Goal: Communication & Community: Participate in discussion

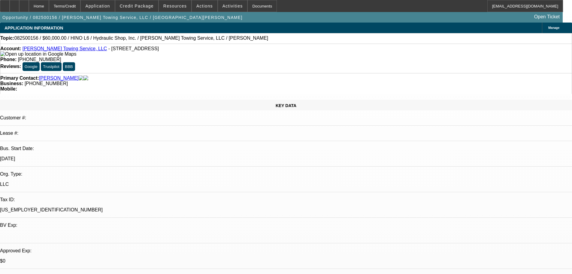
select select "0"
select select "6"
select select "0"
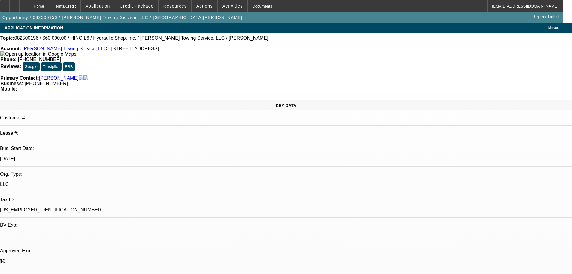
select select "0"
select select "6"
select select "0"
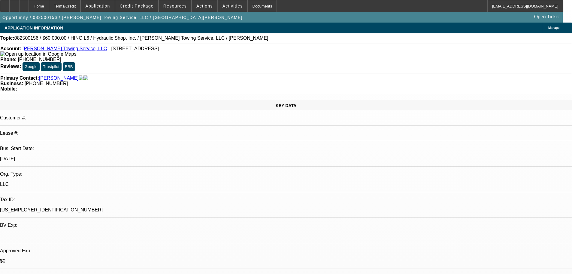
select select "0"
select select "6"
select select "0"
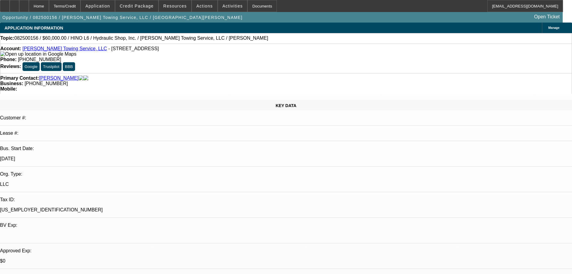
select select "6"
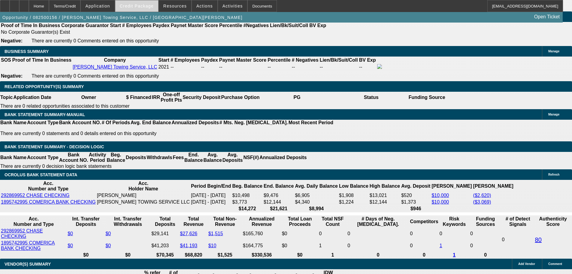
click at [144, 11] on span at bounding box center [136, 6] width 43 height 14
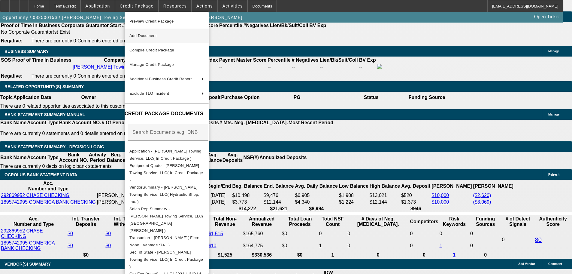
click at [162, 35] on span "Add Document" at bounding box center [166, 35] width 74 height 7
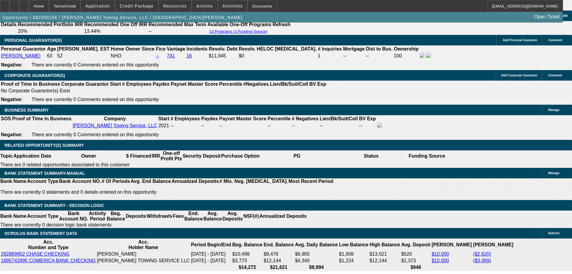
scroll to position [871, 0]
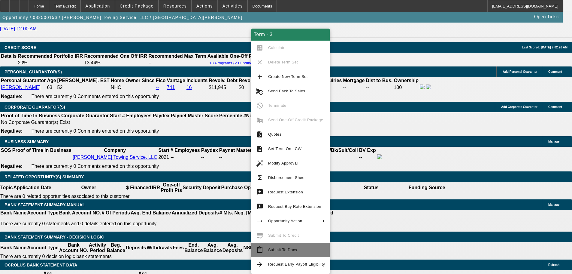
click at [294, 247] on span "Submit To Docs" at bounding box center [282, 249] width 29 height 5
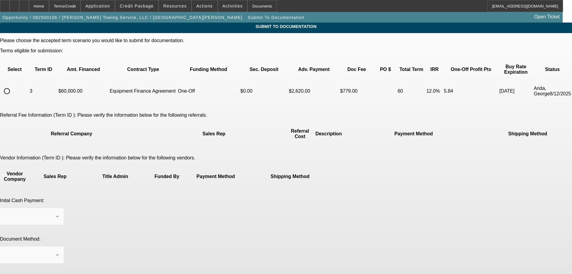
click at [13, 85] on input "radio" at bounding box center [7, 91] width 12 height 12
radio input "true"
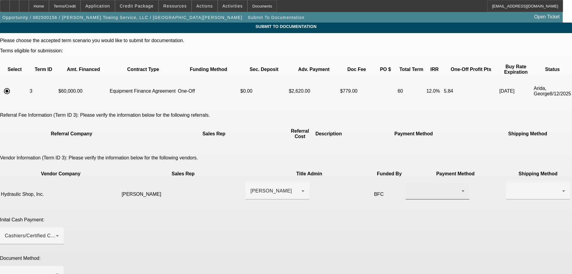
click at [410, 187] on div at bounding box center [435, 190] width 51 height 7
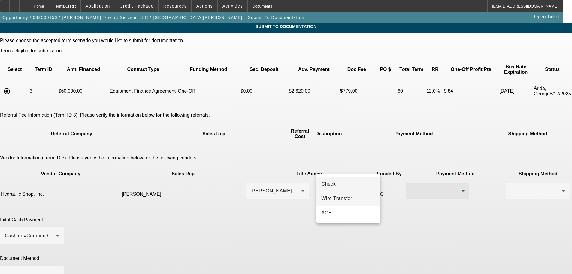
click at [347, 195] on span "Wire Transfer" at bounding box center [336, 198] width 31 height 7
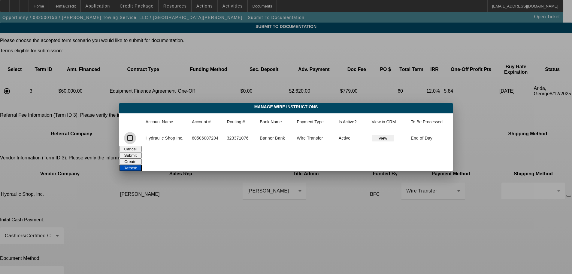
click at [131, 138] on input "checkbox" at bounding box center [130, 138] width 12 height 12
checkbox input "true"
click at [142, 153] on button "Submit" at bounding box center [130, 155] width 23 height 6
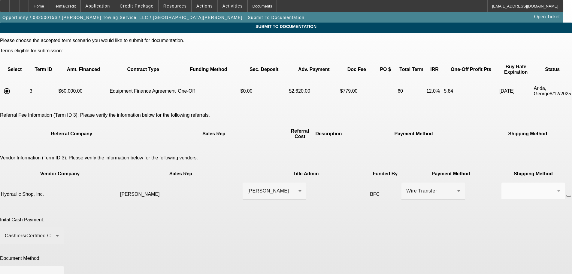
click at [59, 227] on div "Cashiers/Certified Check" at bounding box center [32, 235] width 54 height 17
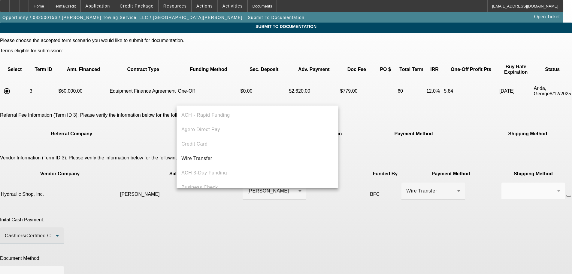
scroll to position [21, 0]
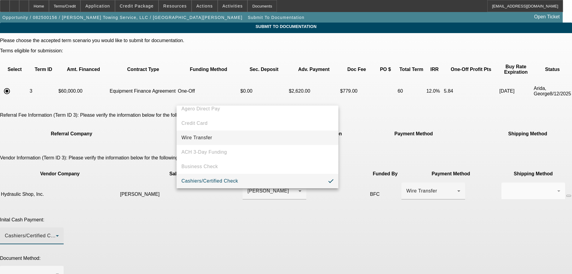
click at [214, 141] on mat-option "Wire Transfer" at bounding box center [258, 137] width 162 height 14
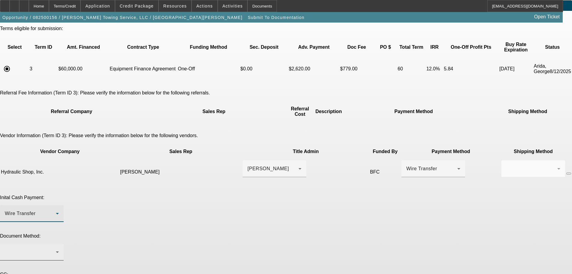
scroll to position [44, 0]
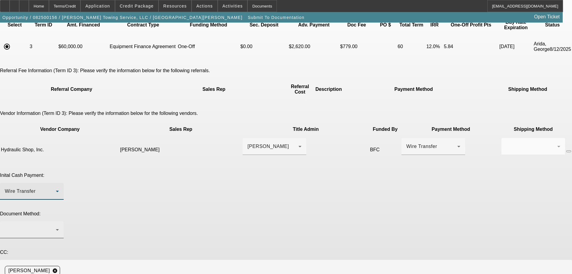
click at [59, 221] on div at bounding box center [32, 229] width 54 height 17
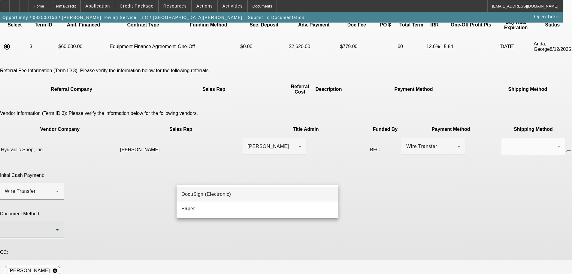
click at [221, 193] on span "DocuSign (Electronic)" at bounding box center [206, 193] width 50 height 7
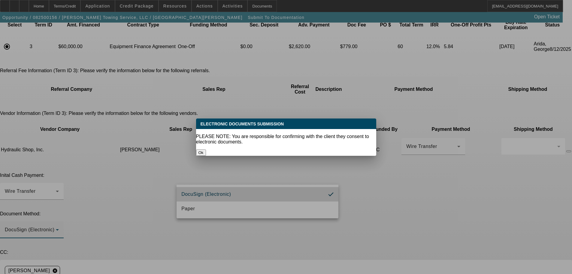
scroll to position [0, 0]
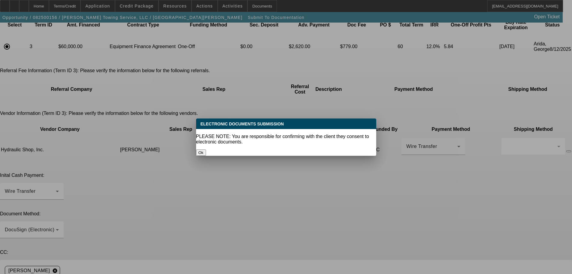
click at [206, 149] on button "Ok" at bounding box center [201, 152] width 10 height 6
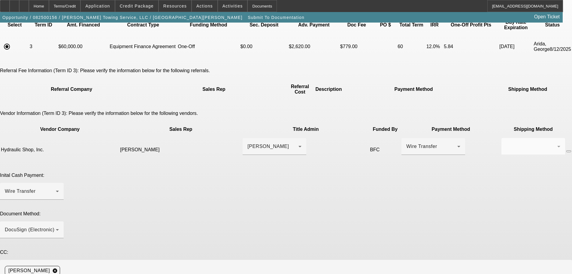
scroll to position [44, 0]
paste textarea "ofeliavel@yahoo.com"
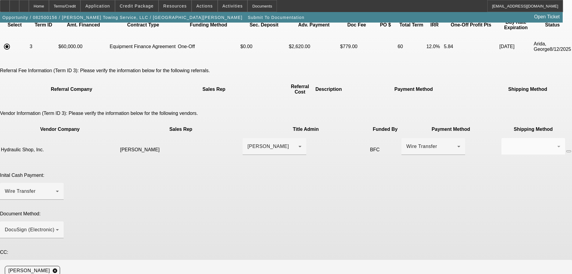
paste textarea "ofeliavel@yahoo.com"
paste textarea "fernando@hydraulicshopinc.com"
type textarea "Hello, signed approval attached. Docs can go to Martin at ofeliavel@yahoo.com. …"
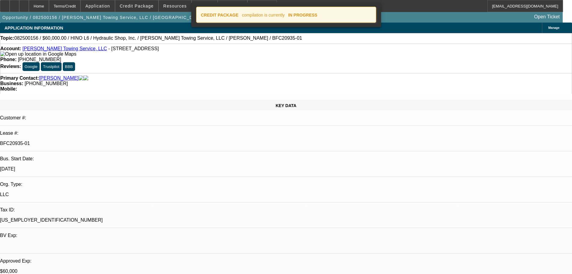
select select "0"
select select "6"
select select "0"
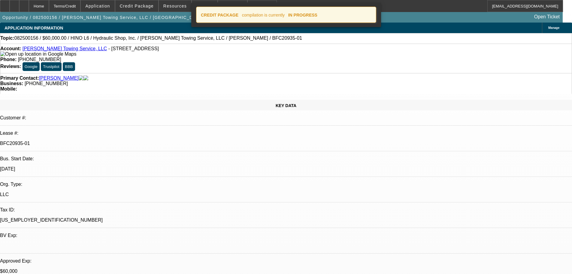
select select "0"
select select "6"
select select "0"
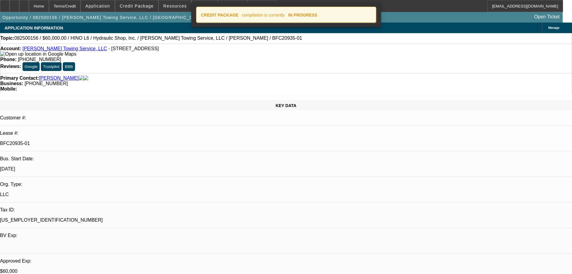
select select "0"
select select "6"
select select "0"
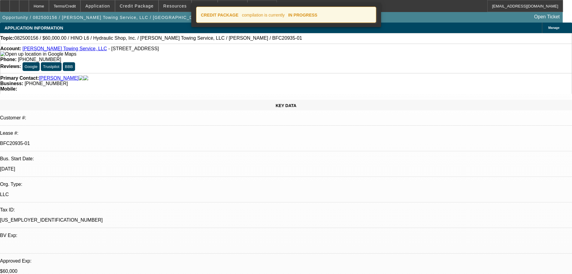
select select "6"
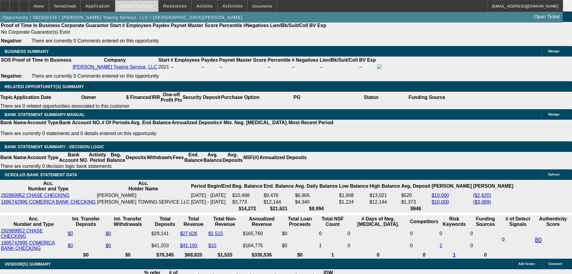
scroll to position [970, 0]
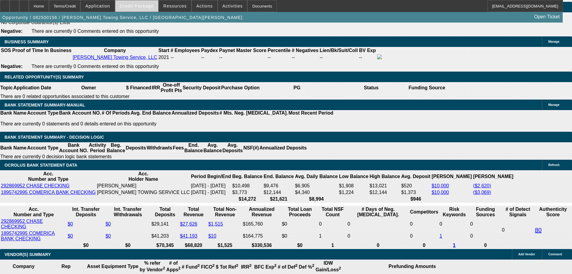
select select "0"
select select "6"
select select "0"
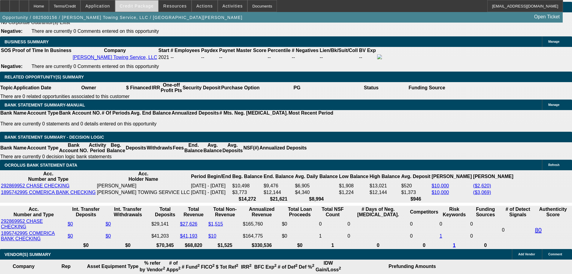
select select "0"
select select "6"
select select "0"
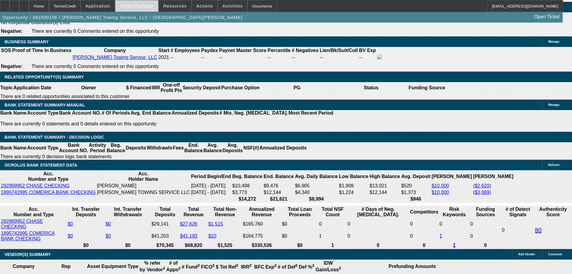
select select "0"
select select "6"
select select "0"
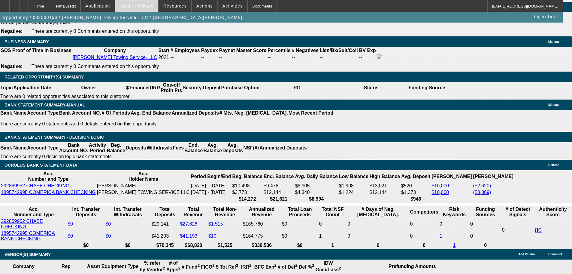
select select "6"
click at [142, 5] on span "Credit Package" at bounding box center [137, 6] width 34 height 5
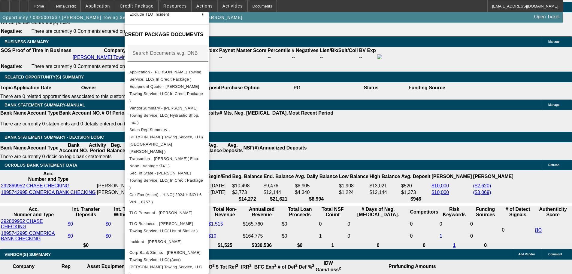
scroll to position [1142, 0]
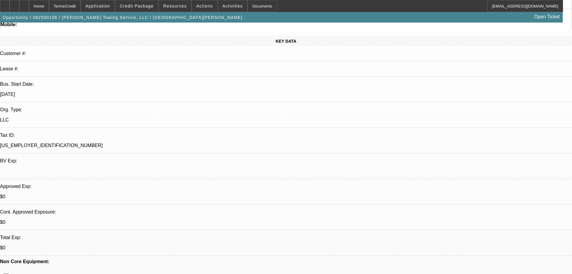
scroll to position [0, 0]
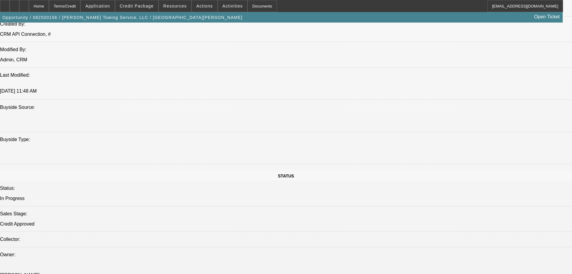
scroll to position [570, 0]
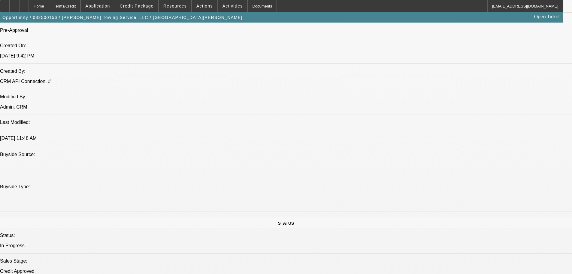
scroll to position [480, 0]
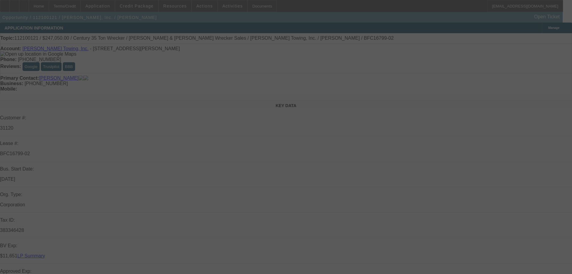
select select "0"
select select "6"
select select "0"
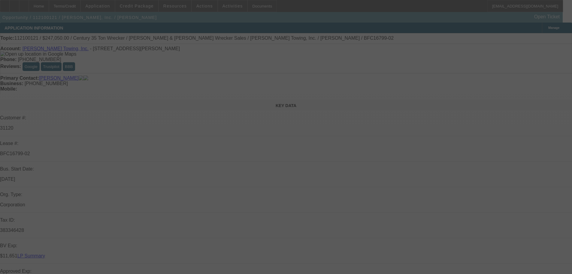
select select "0"
select select "6"
select select "0"
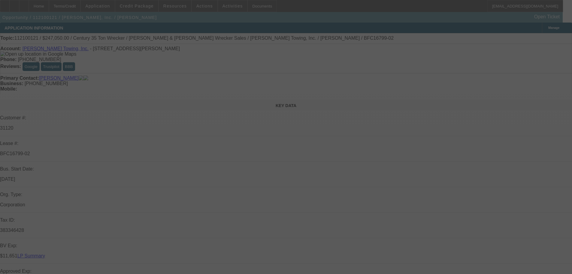
select select "0"
select select "6"
select select "0"
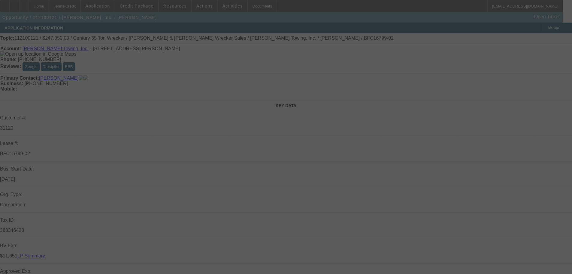
select select "6"
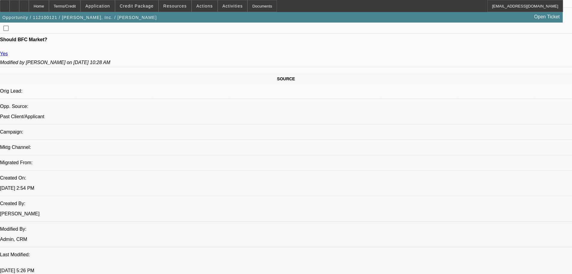
scroll to position [390, 0]
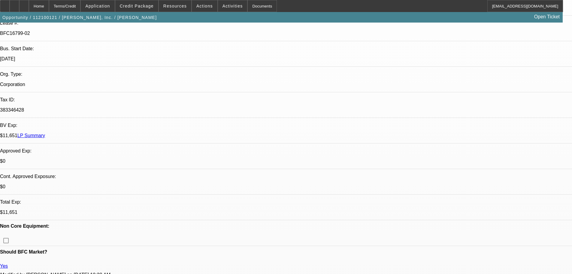
scroll to position [210, 0]
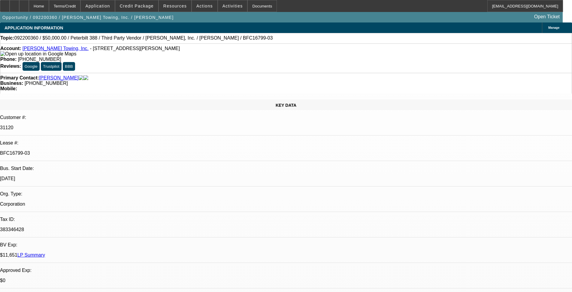
select select "0"
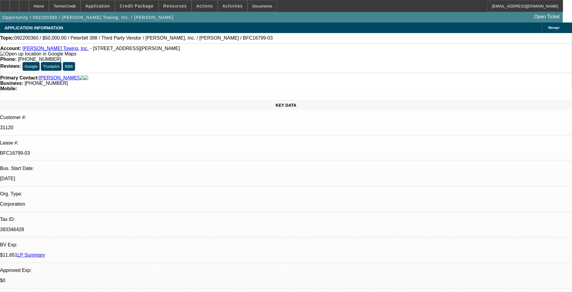
select select "0"
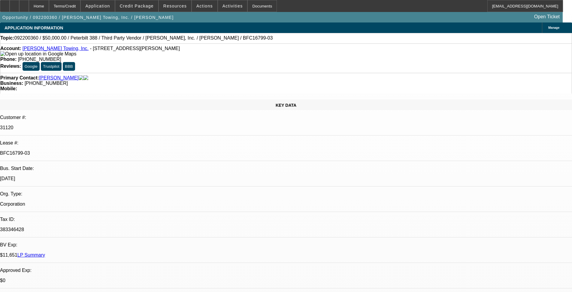
select select "0"
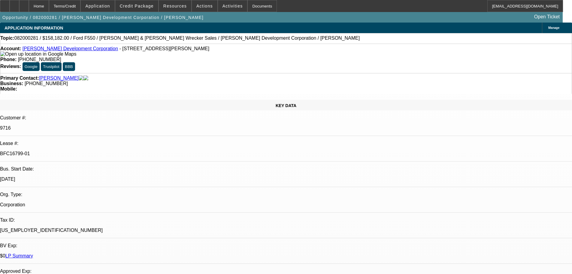
select select "0"
select select "2"
select select "0"
select select "6"
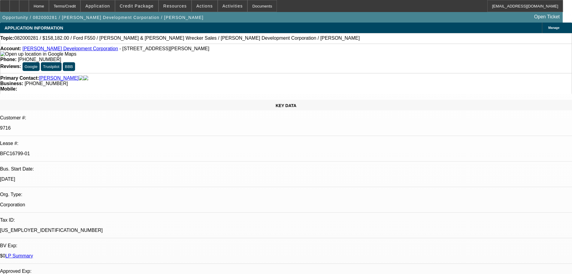
select select "0.1"
select select "0"
select select "2"
select select "0"
select select "6"
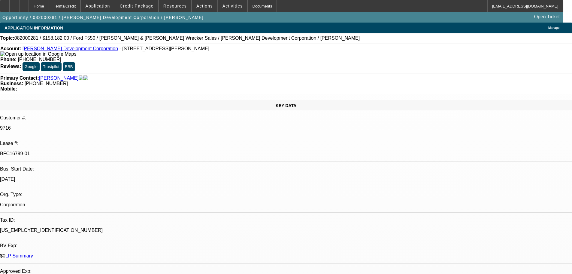
select select "0"
select select "2"
select select "0"
select select "6"
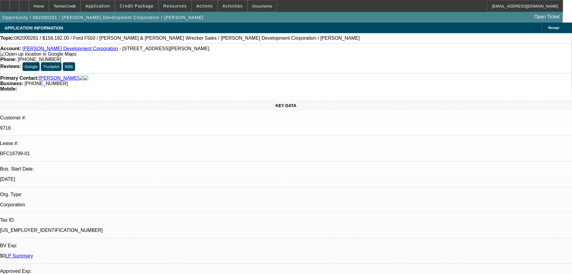
select select "0.1"
select select "0"
select select "2"
select select "0"
select select "6"
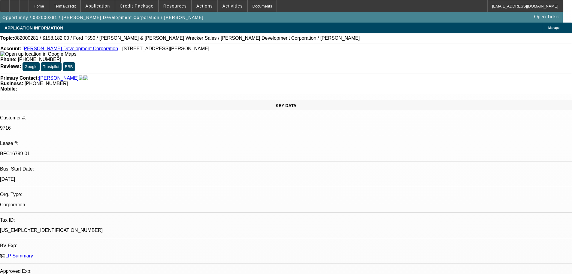
radio input "true"
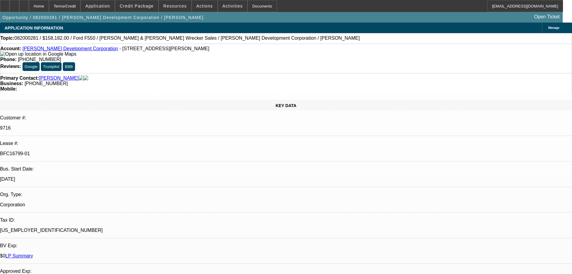
type textarea "Truck was in an accident and appears totaled, forwarding to Mark."
radio input "true"
